Goal: Task Accomplishment & Management: Use online tool/utility

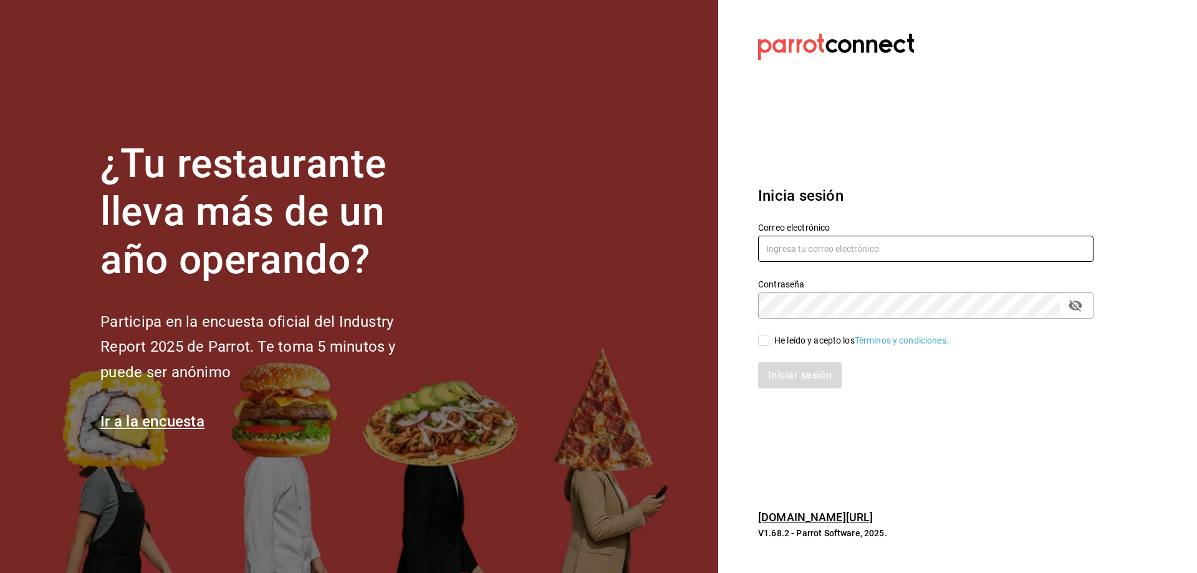
type input "[EMAIL_ADDRESS][DOMAIN_NAME]"
click at [764, 341] on input "He leído y acepto los Términos y condiciones." at bounding box center [763, 340] width 11 height 11
checkbox input "true"
click at [800, 373] on button "Iniciar sesión" at bounding box center [800, 375] width 85 height 26
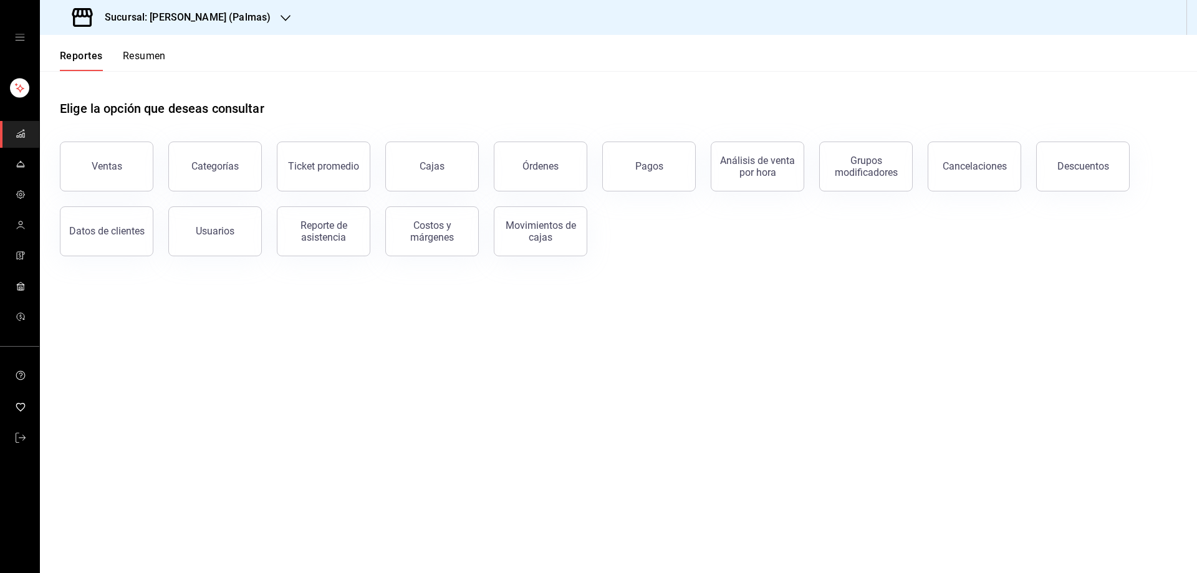
click at [280, 12] on div at bounding box center [285, 17] width 10 height 13
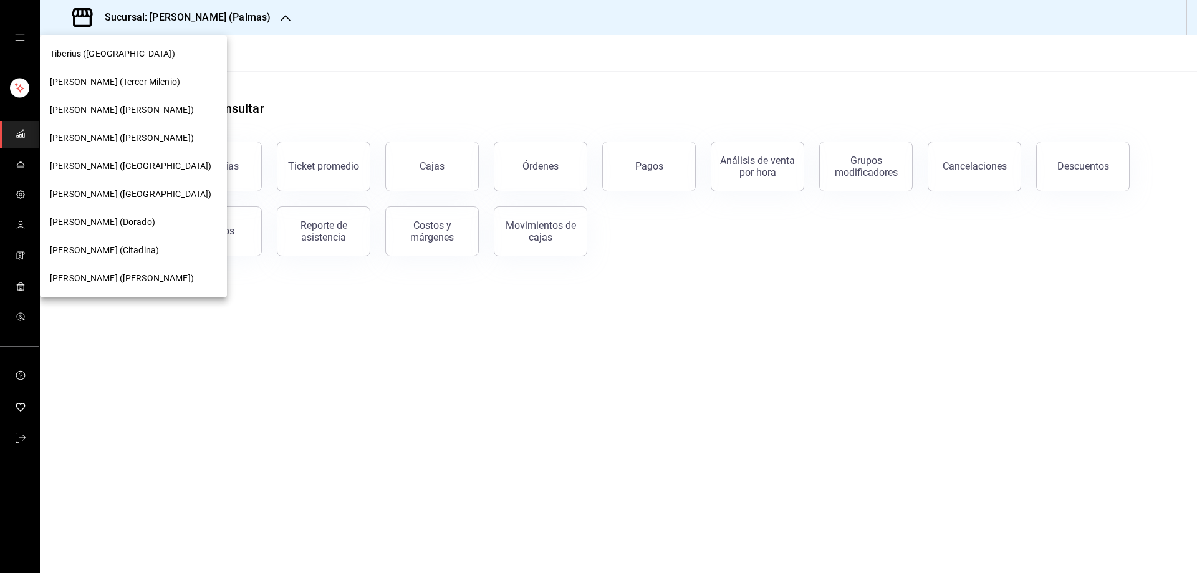
click at [500, 92] on div at bounding box center [598, 286] width 1197 height 573
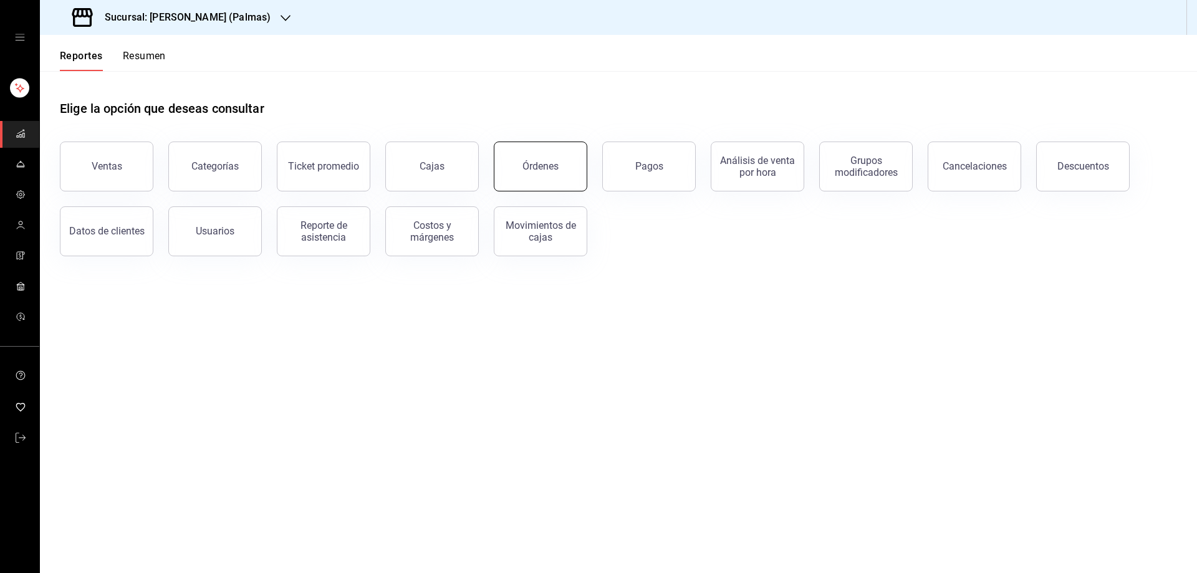
click at [547, 168] on div "Órdenes" at bounding box center [540, 166] width 36 height 12
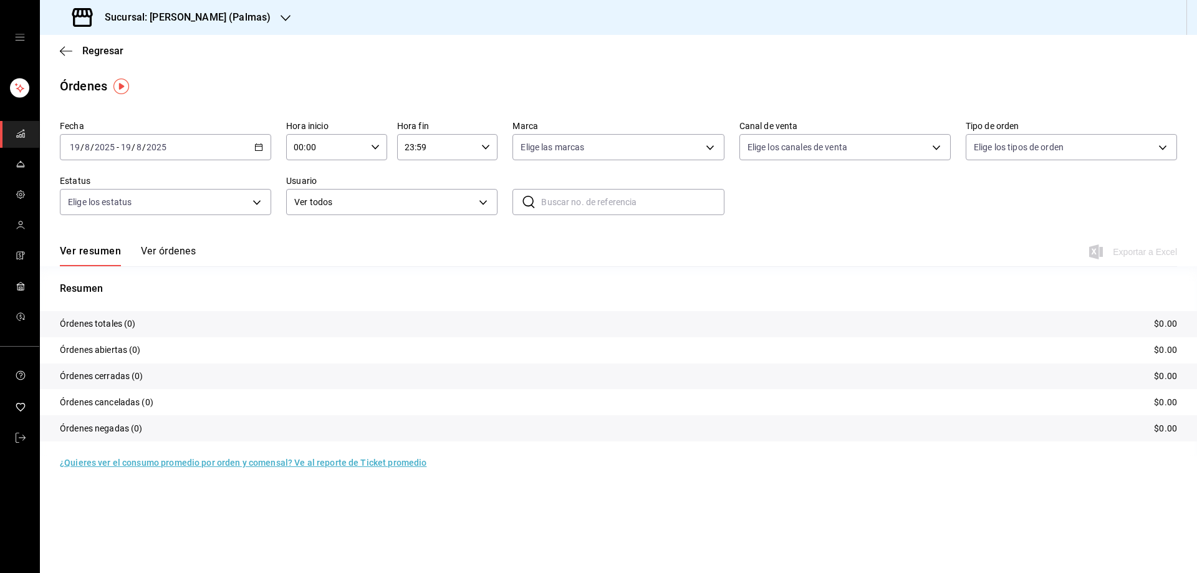
click at [247, 3] on div "Sucursal: [PERSON_NAME] (Palmas)" at bounding box center [173, 17] width 246 height 35
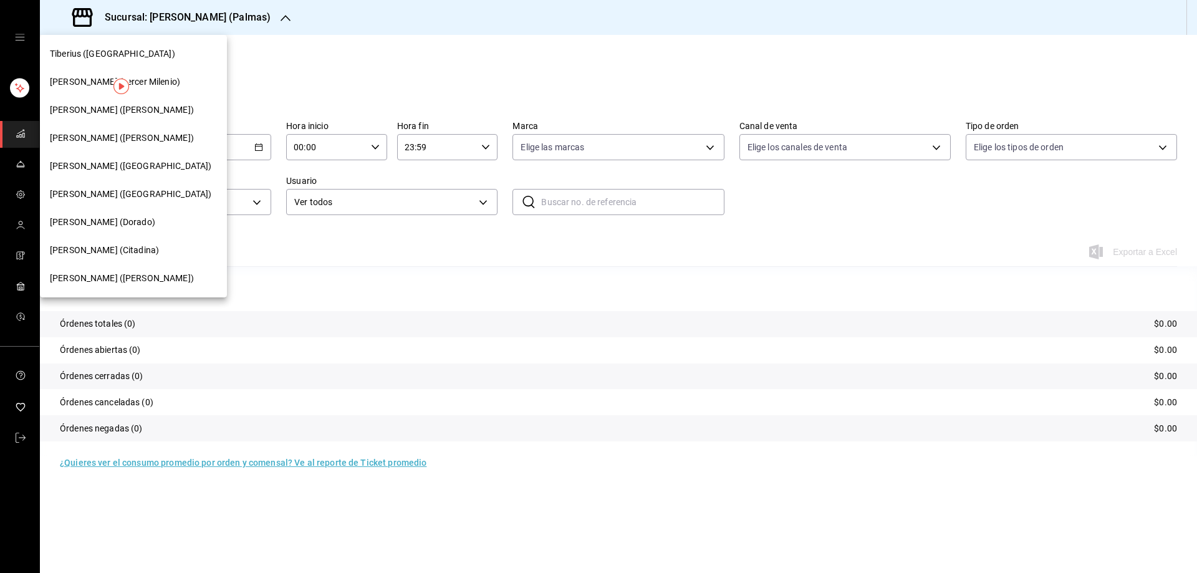
click at [106, 270] on div "[PERSON_NAME] ([PERSON_NAME])" at bounding box center [133, 278] width 187 height 28
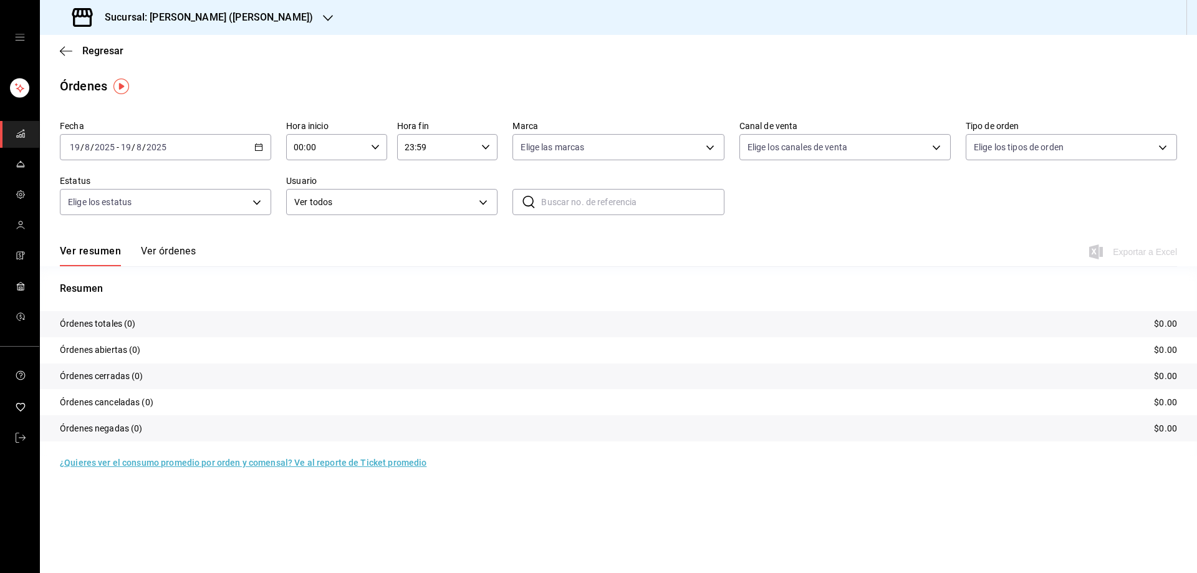
click at [259, 152] on div "[DATE] [DATE] - [DATE] [DATE]" at bounding box center [165, 147] width 211 height 26
click at [112, 322] on span "Rango de fechas" at bounding box center [118, 324] width 97 height 13
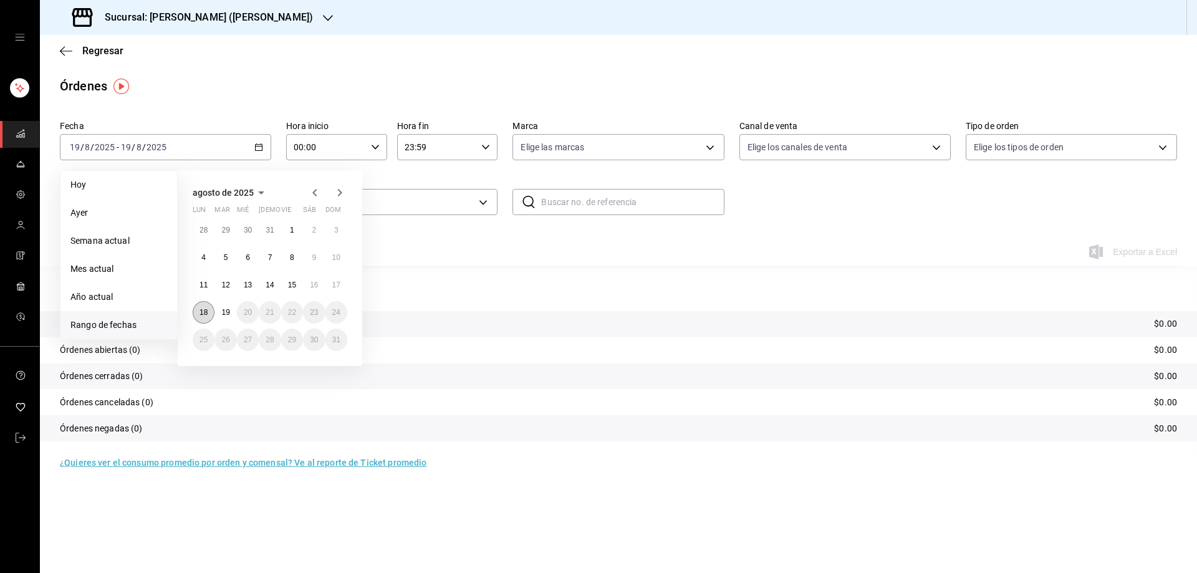
click at [207, 312] on abbr "18" at bounding box center [203, 312] width 8 height 9
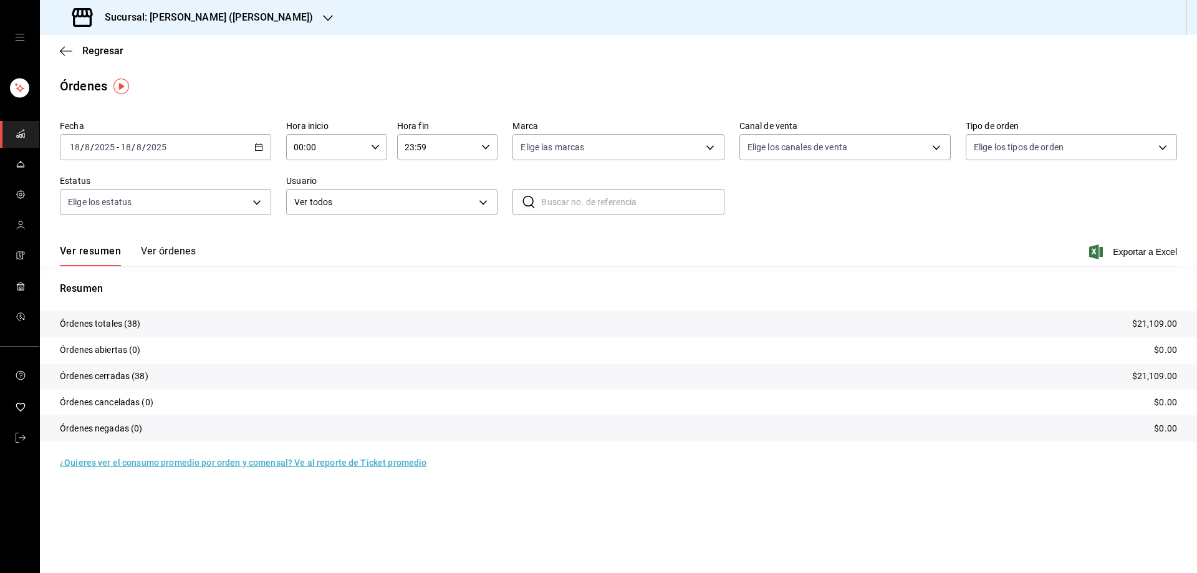
click at [252, 9] on div "Sucursal: [PERSON_NAME] ([PERSON_NAME])" at bounding box center [194, 17] width 288 height 35
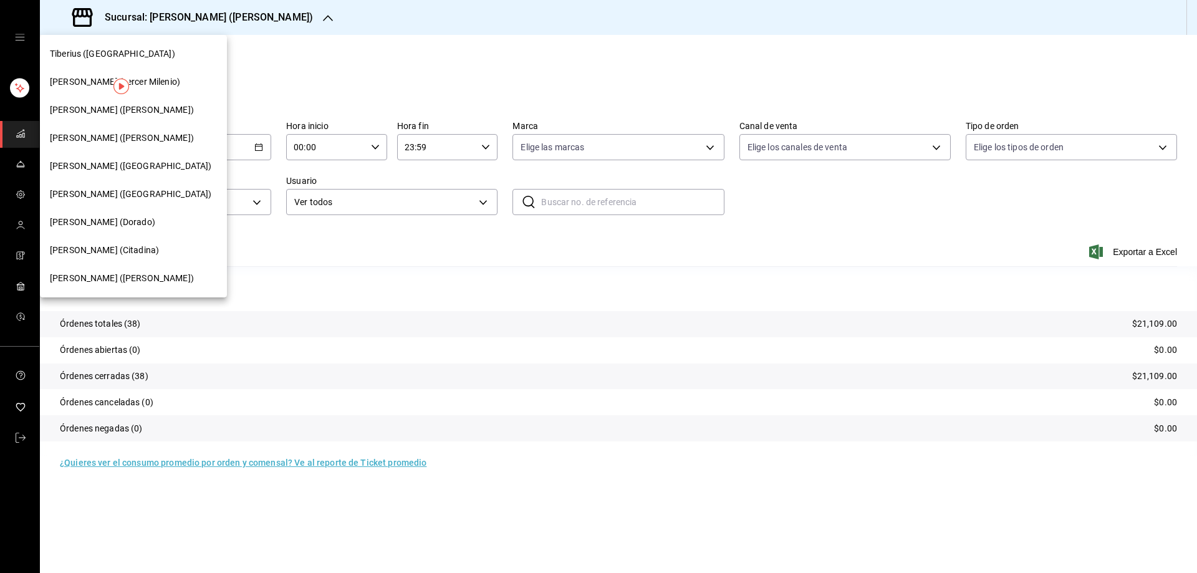
click at [81, 64] on div "Tiberius ([GEOGRAPHIC_DATA])" at bounding box center [133, 54] width 187 height 28
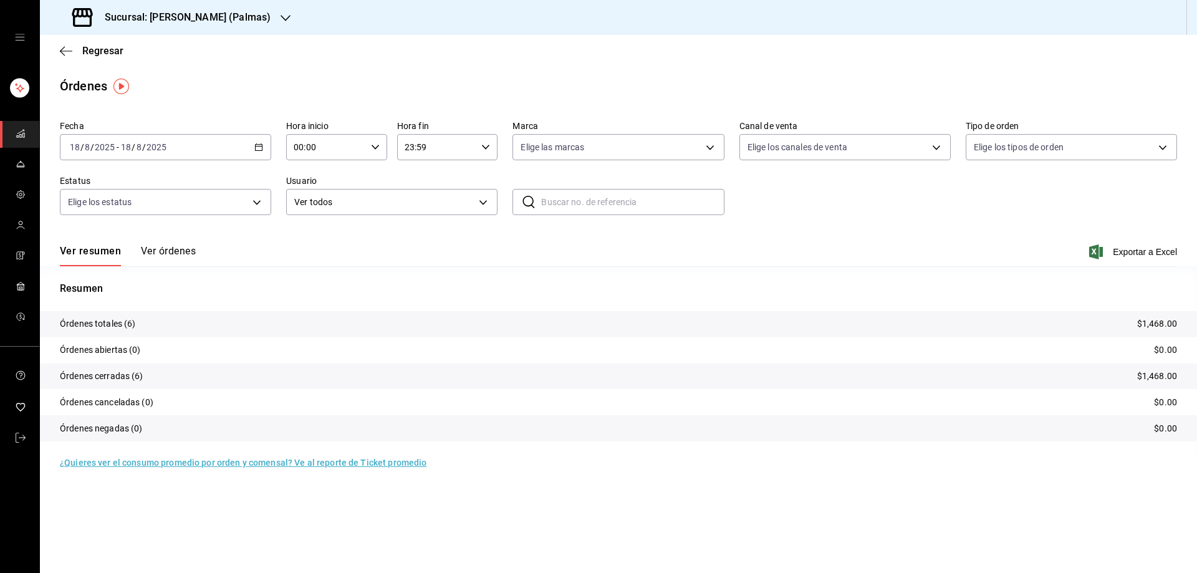
click at [280, 14] on icon "button" at bounding box center [285, 18] width 10 height 10
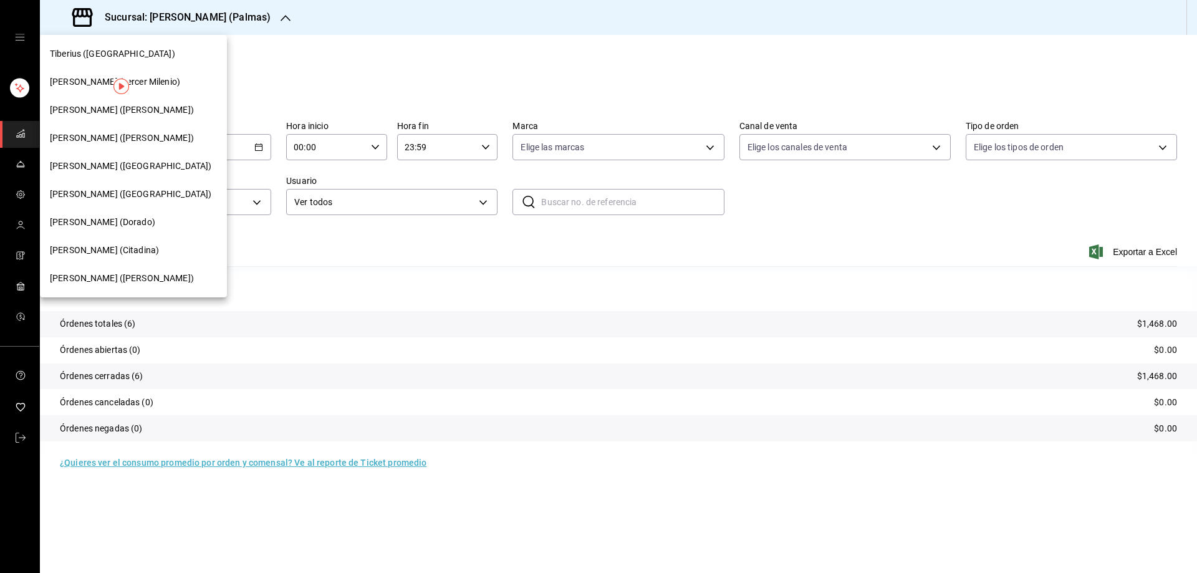
click at [84, 85] on span "[PERSON_NAME] (Tercer Milenio)" at bounding box center [115, 81] width 130 height 13
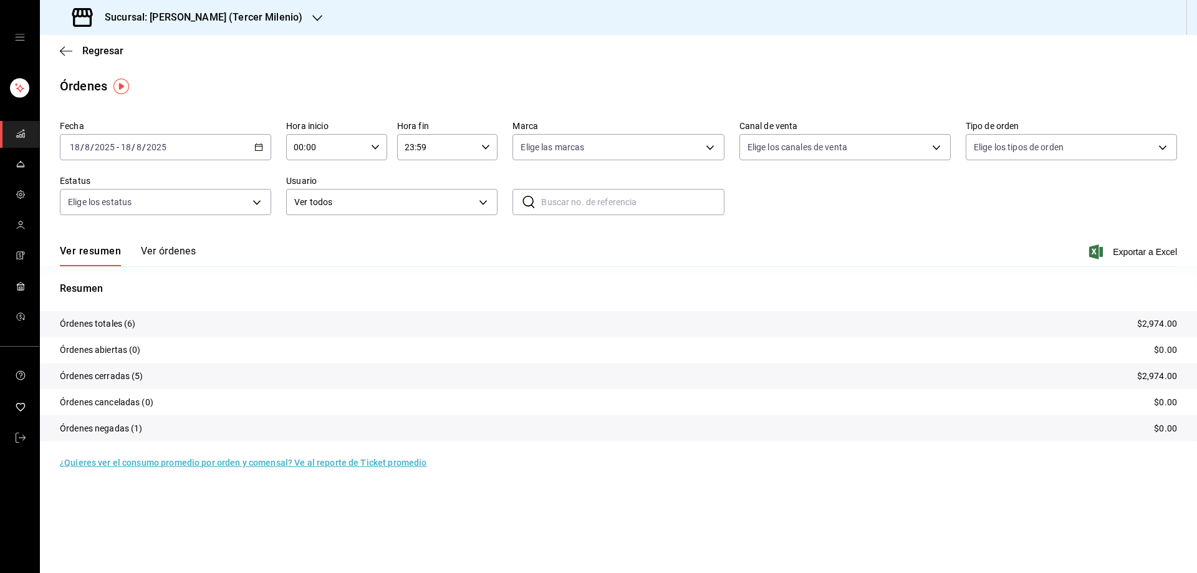
click at [256, 145] on icon "button" at bounding box center [258, 147] width 9 height 9
click at [157, 312] on li "Rango de fechas" at bounding box center [118, 325] width 117 height 28
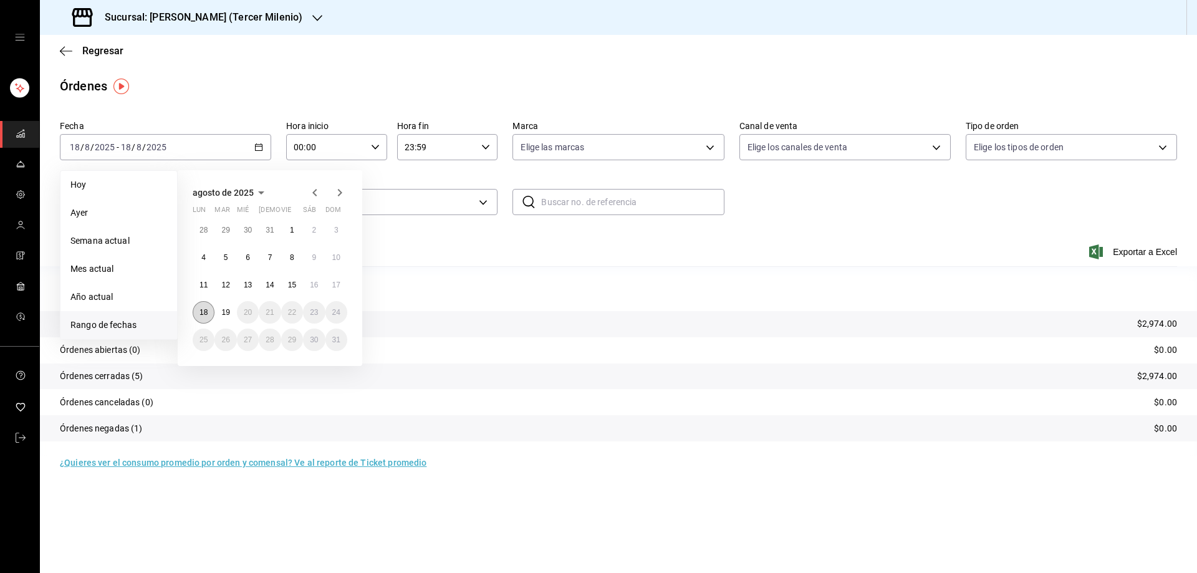
click at [204, 312] on abbr "18" at bounding box center [203, 312] width 8 height 9
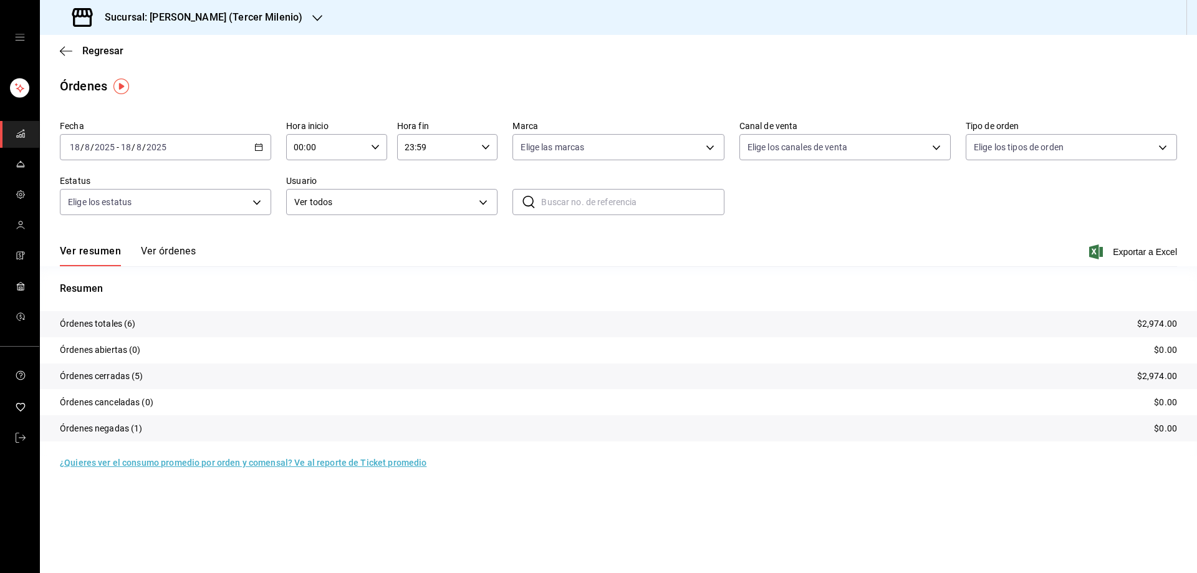
click at [312, 16] on icon "button" at bounding box center [317, 18] width 10 height 10
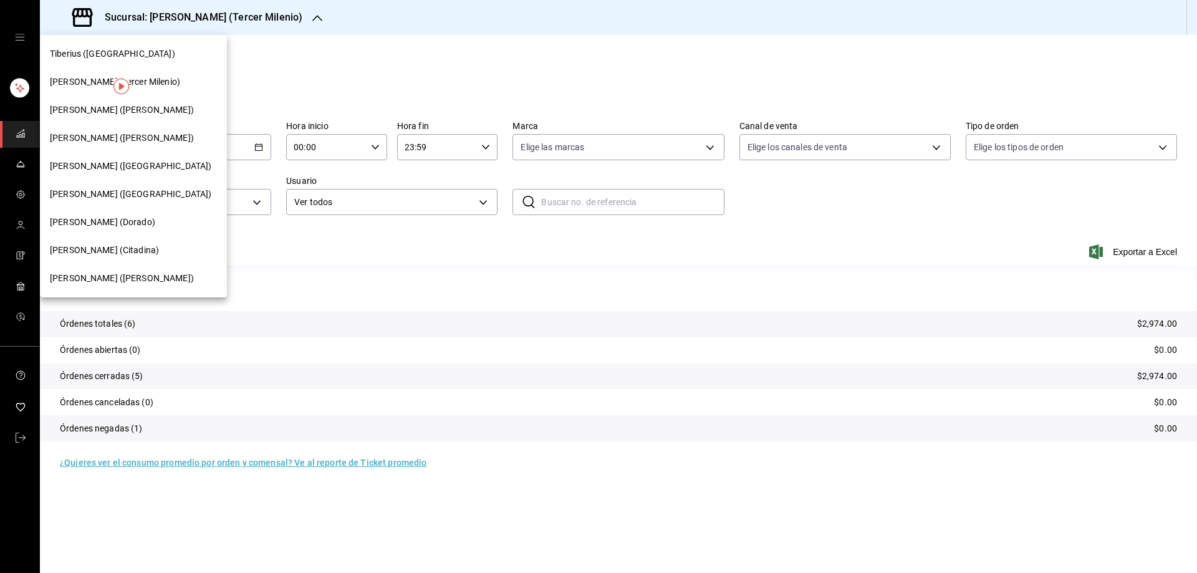
click at [86, 137] on span "[PERSON_NAME] ([PERSON_NAME])" at bounding box center [122, 138] width 144 height 13
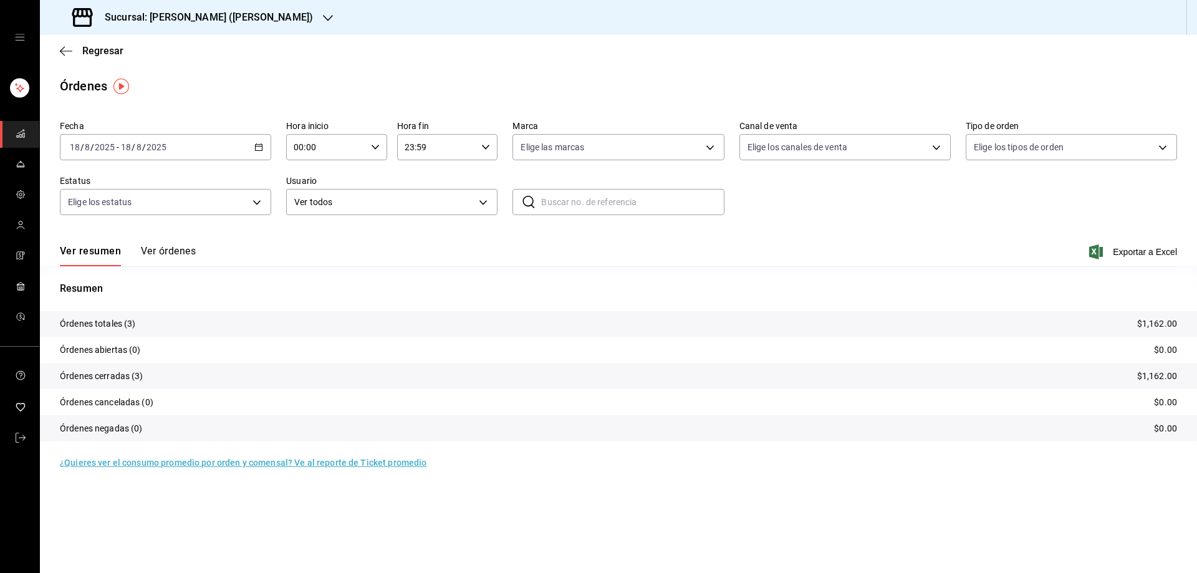
click at [261, 148] on icon "button" at bounding box center [258, 147] width 9 height 9
click at [150, 327] on span "Rango de fechas" at bounding box center [118, 324] width 97 height 13
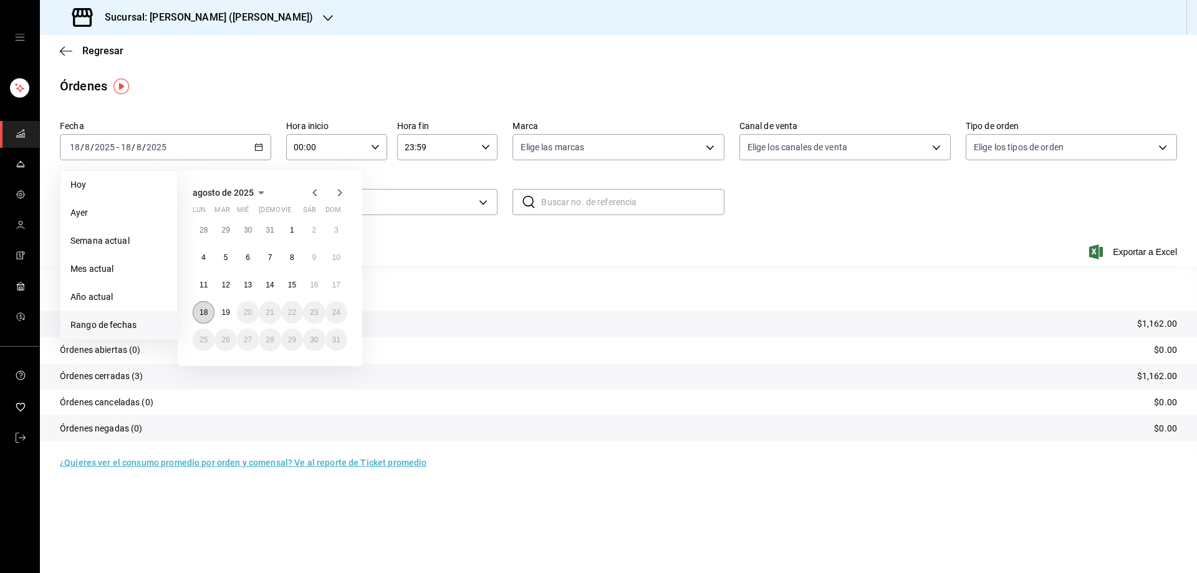
click at [193, 311] on button "18" at bounding box center [204, 312] width 22 height 22
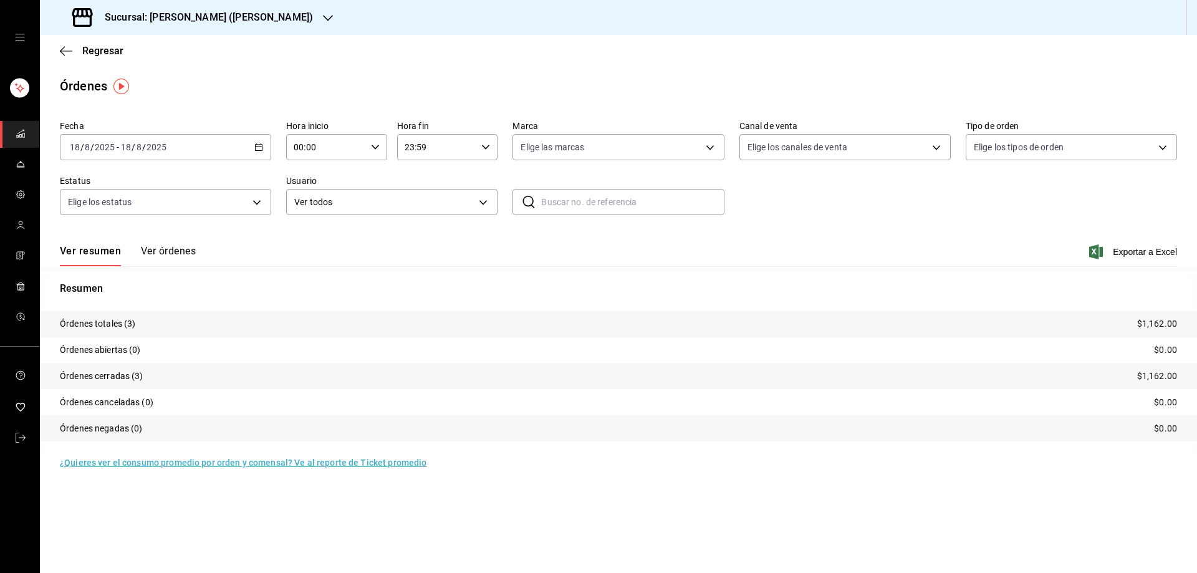
click at [242, 7] on div "Sucursal: [PERSON_NAME] ([PERSON_NAME])" at bounding box center [194, 17] width 288 height 35
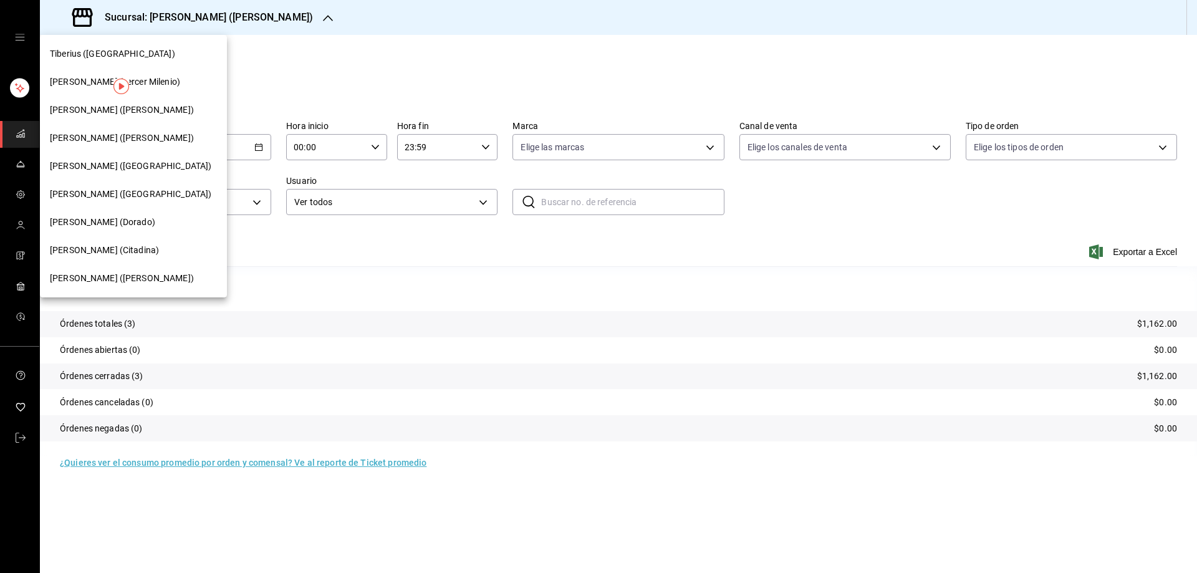
click at [99, 188] on span "[PERSON_NAME] ([GEOGRAPHIC_DATA])" at bounding box center [130, 194] width 161 height 13
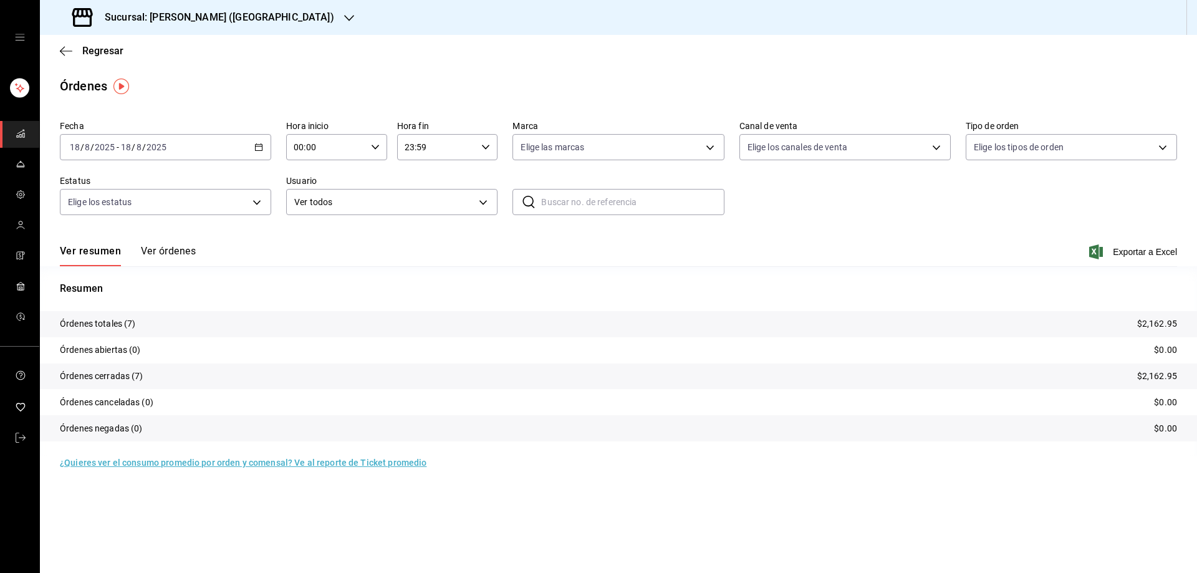
click at [256, 144] on icon "button" at bounding box center [258, 147] width 9 height 9
click at [127, 326] on span "Rango de fechas" at bounding box center [118, 324] width 97 height 13
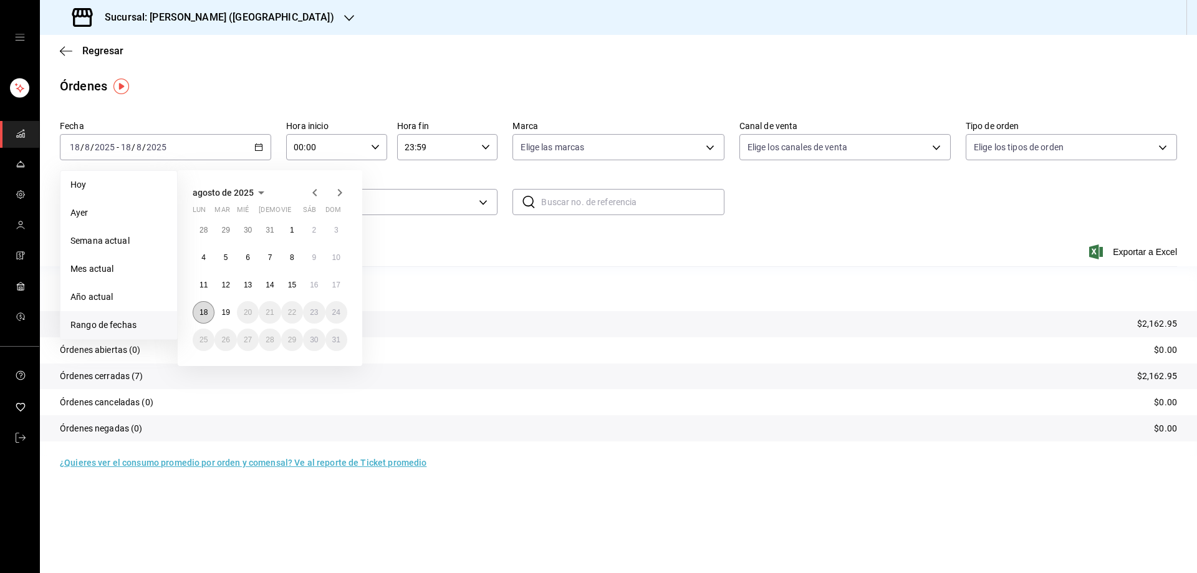
click at [198, 313] on button "18" at bounding box center [204, 312] width 22 height 22
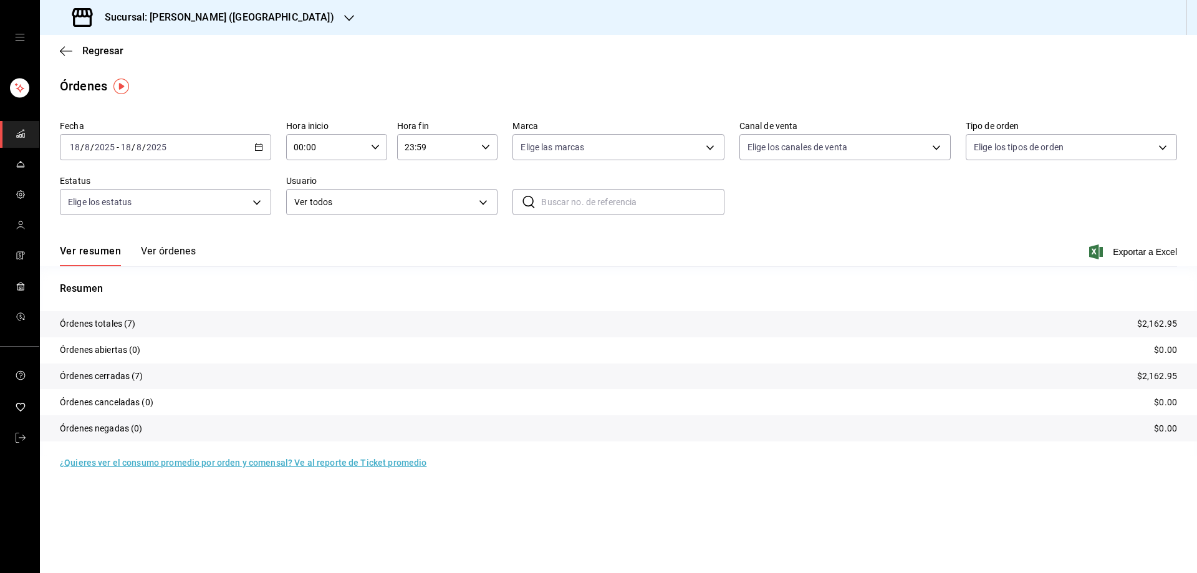
click at [236, 9] on div "Sucursal: [PERSON_NAME] ([GEOGRAPHIC_DATA])" at bounding box center [204, 17] width 309 height 35
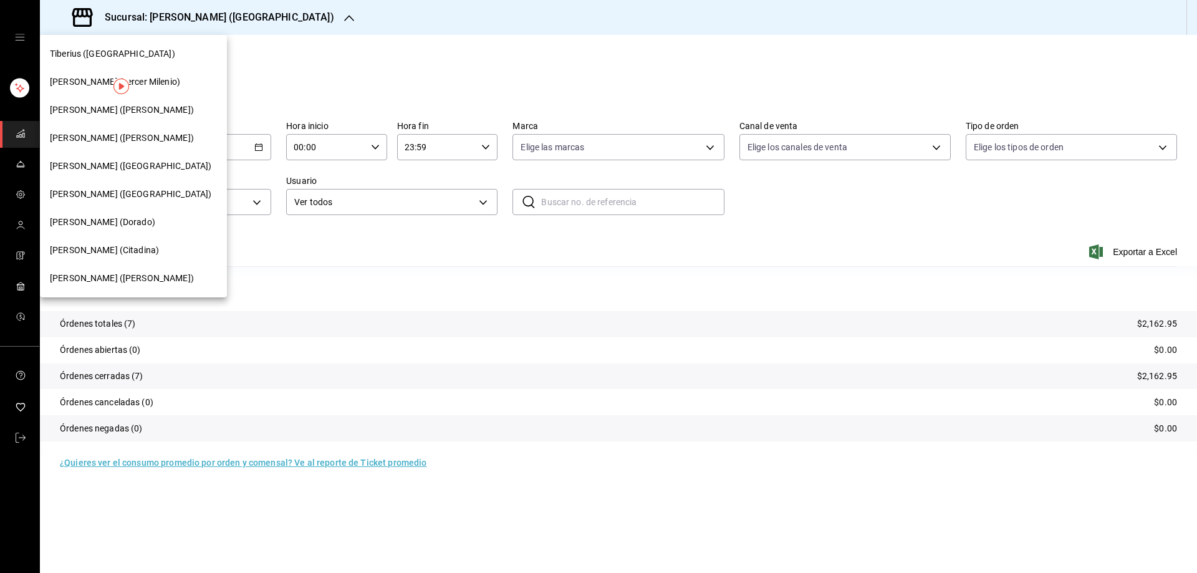
click at [89, 60] on span "Tiberius ([GEOGRAPHIC_DATA])" at bounding box center [112, 53] width 125 height 13
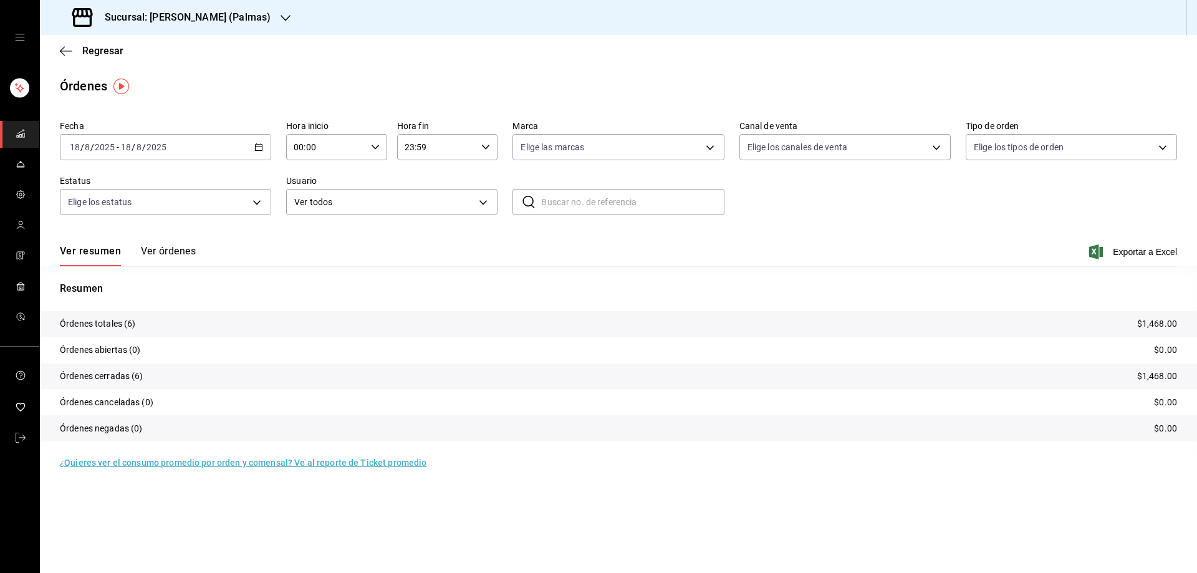
click at [255, 11] on div "Sucursal: [PERSON_NAME] (Palmas)" at bounding box center [173, 17] width 246 height 35
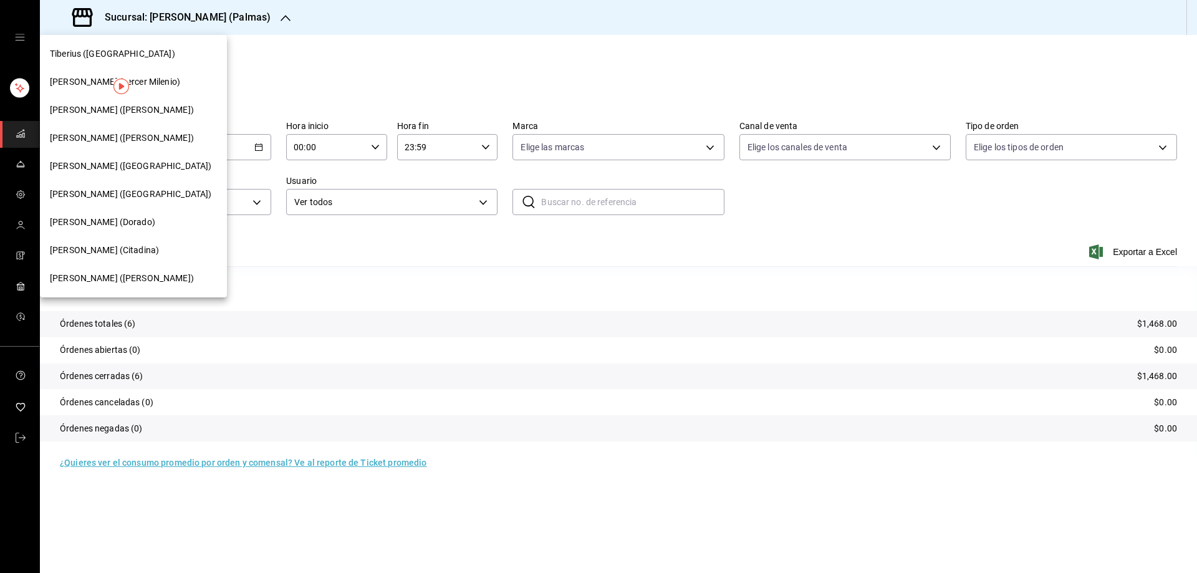
click at [104, 158] on div "[PERSON_NAME] ([GEOGRAPHIC_DATA])" at bounding box center [133, 166] width 187 height 28
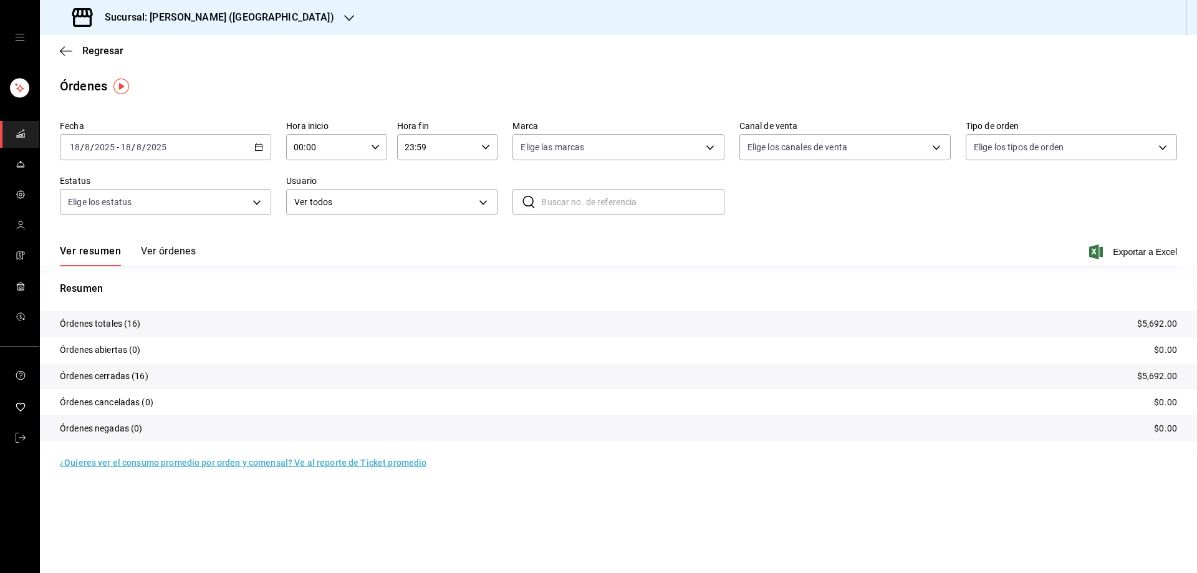
click at [257, 147] on icon "button" at bounding box center [258, 147] width 9 height 9
click at [136, 325] on span "Rango de fechas" at bounding box center [118, 324] width 97 height 13
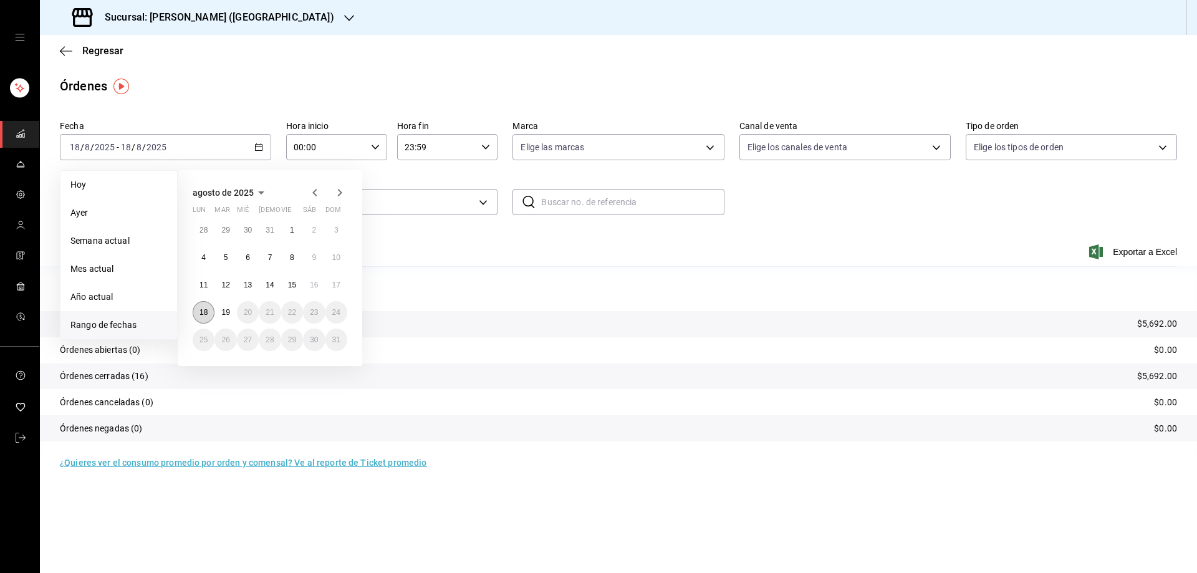
click at [201, 315] on abbr "18" at bounding box center [203, 312] width 8 height 9
